Goal: Book appointment/travel/reservation

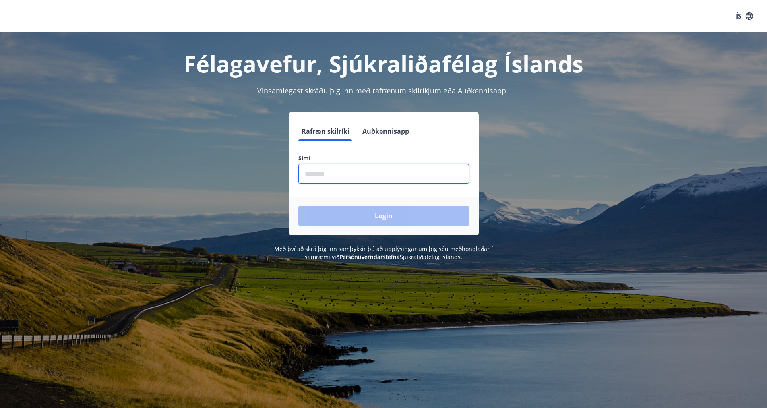
click at [330, 176] on input "phone" at bounding box center [383, 174] width 171 height 20
type input "********"
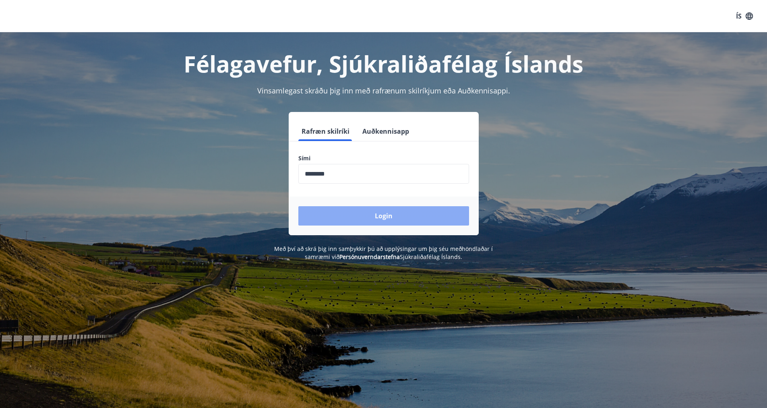
click at [375, 217] on button "Login" at bounding box center [383, 215] width 171 height 19
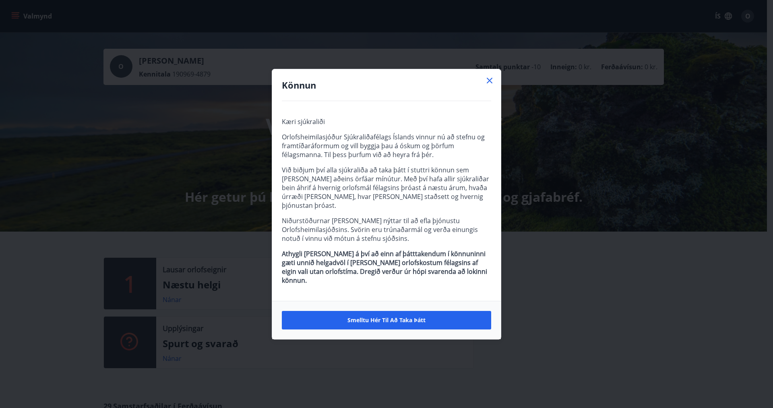
click at [489, 83] on icon at bounding box center [490, 81] width 6 height 6
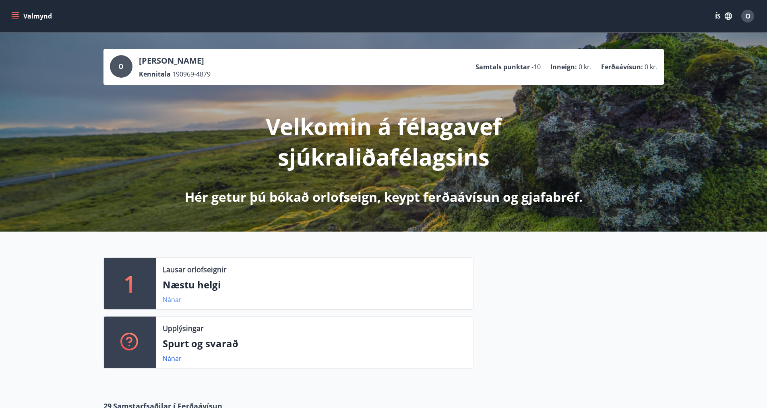
click at [179, 303] on link "Nánar" at bounding box center [172, 299] width 19 height 9
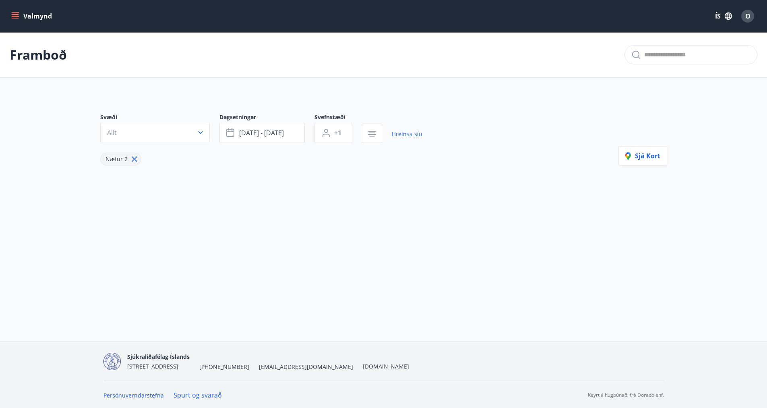
type input "*"
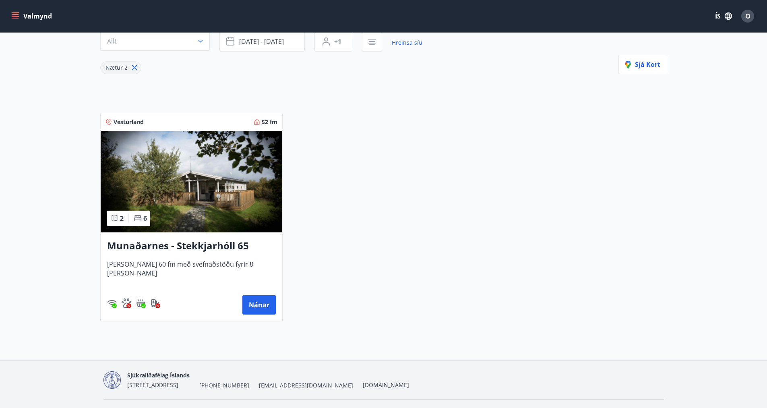
scroll to position [111, 0]
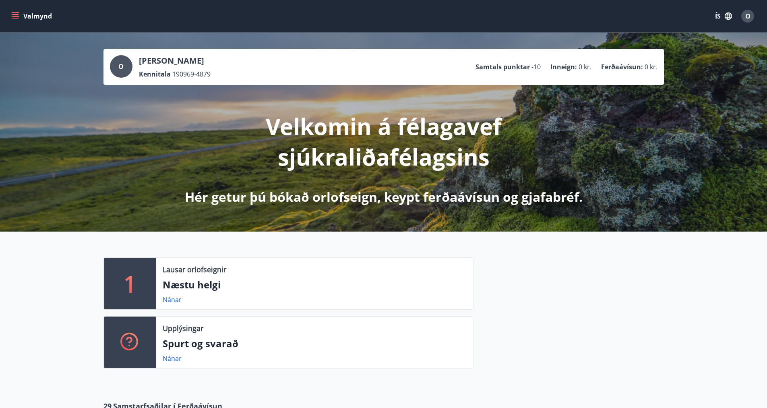
click at [17, 16] on icon "menu" at bounding box center [15, 16] width 8 height 8
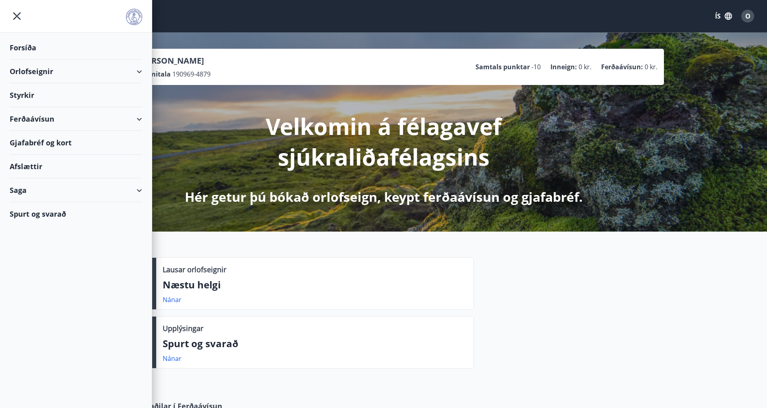
click at [137, 72] on div "Orlofseignir" at bounding box center [76, 72] width 133 height 24
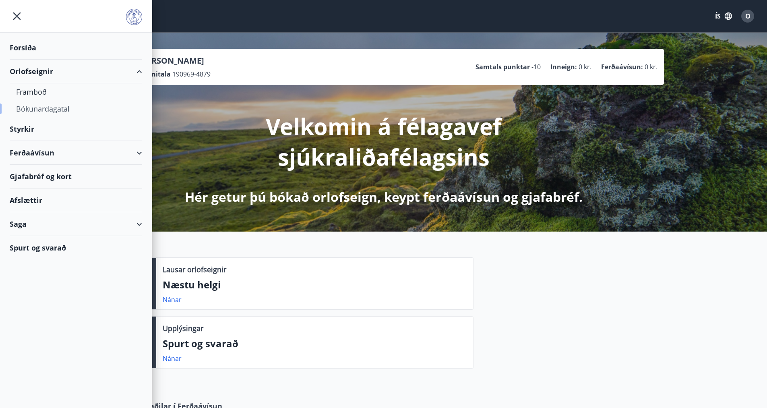
click at [50, 109] on div "Bókunardagatal" at bounding box center [76, 108] width 120 height 17
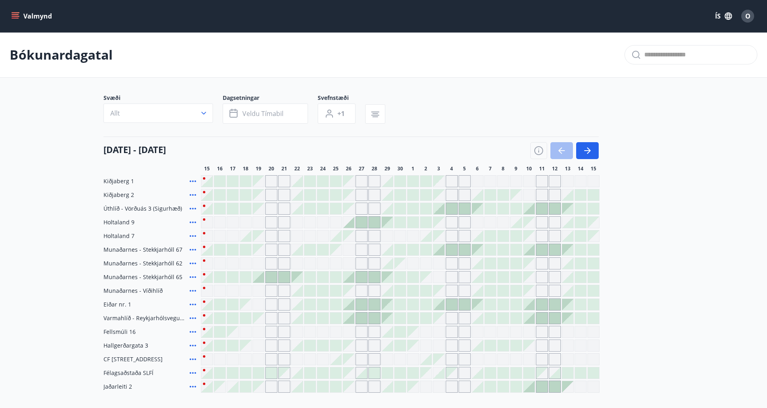
click at [338, 263] on div "Gráir dagar eru ekki bókanlegir" at bounding box center [336, 263] width 12 height 12
click at [337, 312] on div "Kiðjaberg 1 Kiðjaberg 2 Úthlíð - Vörðuás 3 (Sigurhæð) Holtaland 9 Holtaland 7 M…" at bounding box center [384, 284] width 561 height 218
click at [352, 296] on div "Gráir dagar eru ekki bókanlegir" at bounding box center [348, 290] width 11 height 11
click at [351, 323] on div at bounding box center [348, 318] width 11 height 11
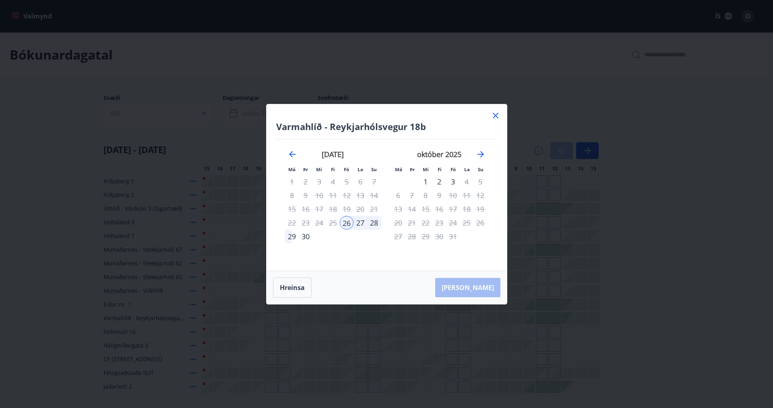
click at [494, 118] on icon at bounding box center [496, 116] width 6 height 6
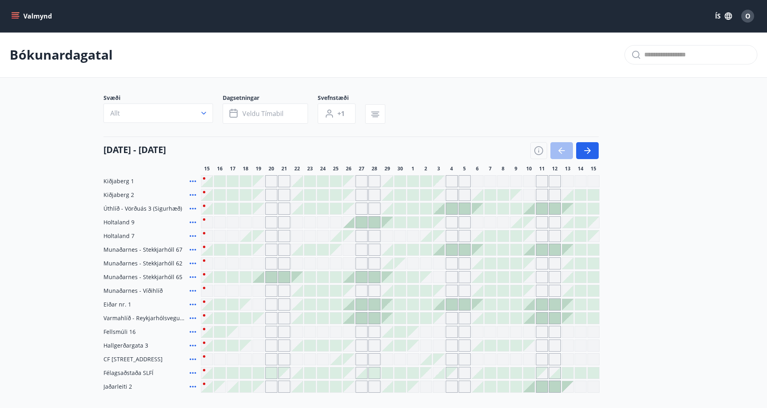
click at [363, 211] on div "Gráir dagar eru ekki bókanlegir" at bounding box center [362, 209] width 12 height 12
click at [351, 293] on div "Gráir dagar eru ekki bókanlegir" at bounding box center [348, 290] width 11 height 11
click at [471, 132] on div "Svæði Allt Dagsetningar Veldu tímabil Svefnstæði +1 [DATE] - [DATE] 16 17 18 19…" at bounding box center [384, 243] width 561 height 299
click at [321, 305] on div at bounding box center [322, 304] width 11 height 11
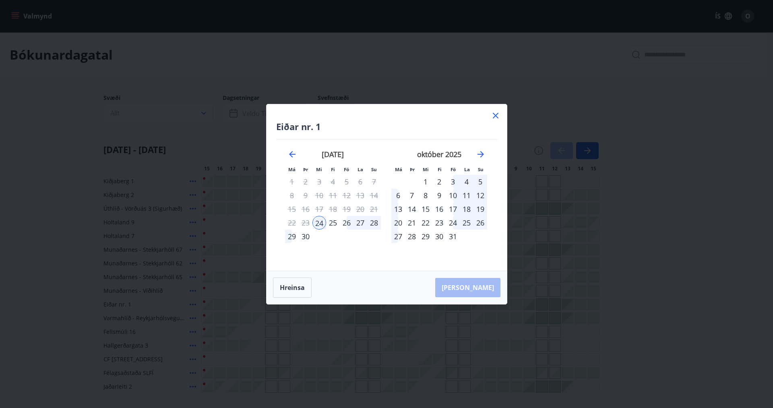
click at [497, 116] on icon at bounding box center [496, 116] width 10 height 10
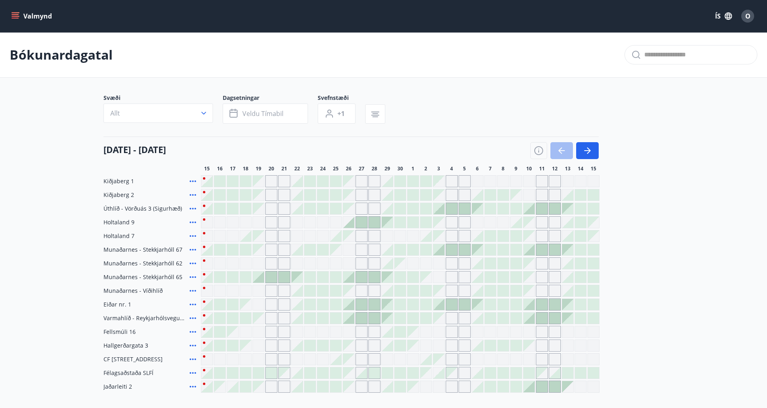
click at [336, 277] on div at bounding box center [335, 276] width 11 height 11
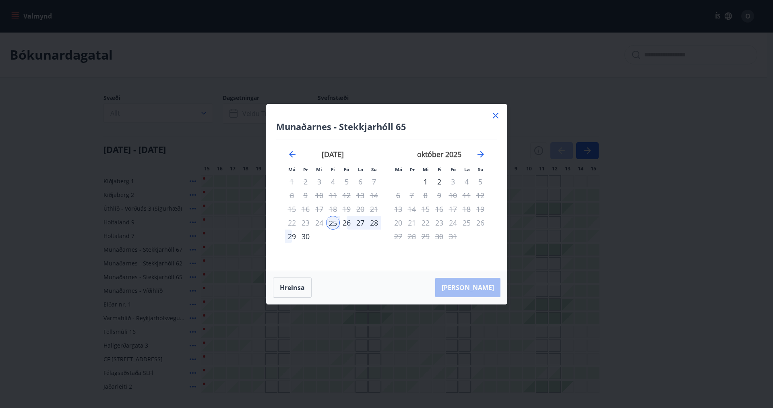
click at [495, 116] on icon at bounding box center [496, 116] width 6 height 6
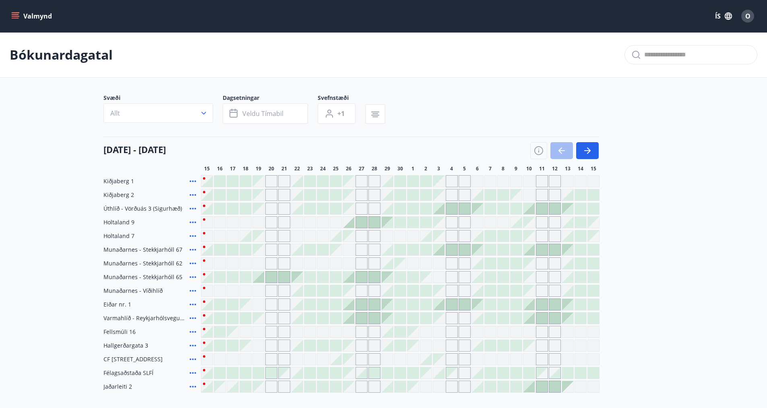
click at [735, 231] on main "Bókunardagatal Svæði Allt Dagsetningar Veldu tímabil Svefnstæði +1 [DATE] - [DA…" at bounding box center [383, 212] width 767 height 361
